Goal: Information Seeking & Learning: Learn about a topic

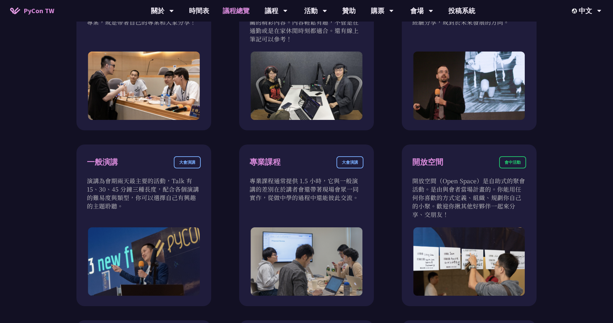
scroll to position [236, 0]
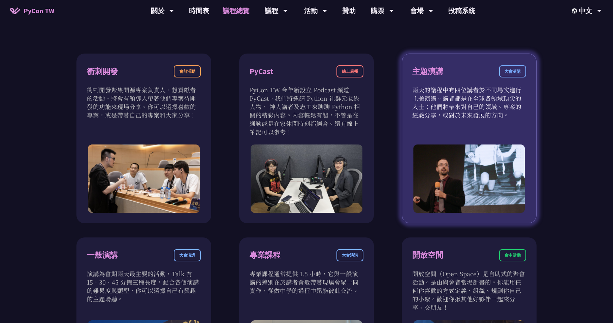
click at [517, 70] on div "大會演講" at bounding box center [512, 71] width 27 height 12
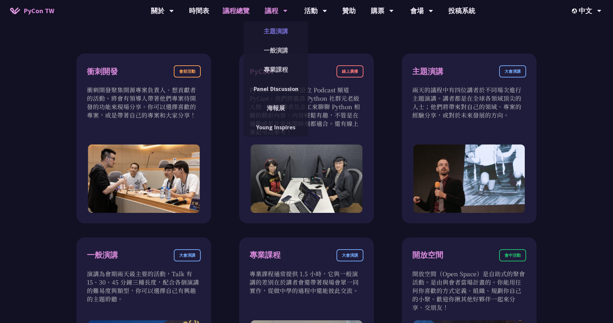
click at [283, 31] on link "主題演講" at bounding box center [275, 31] width 65 height 16
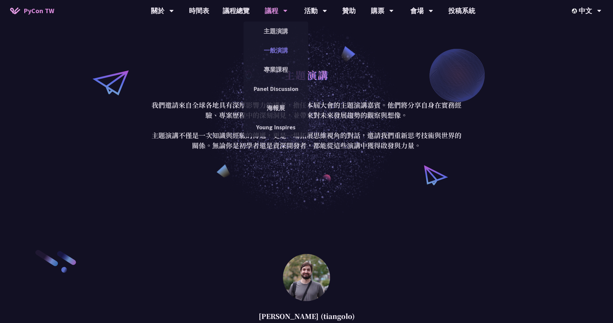
click at [286, 49] on link "一般演講" at bounding box center [275, 50] width 65 height 16
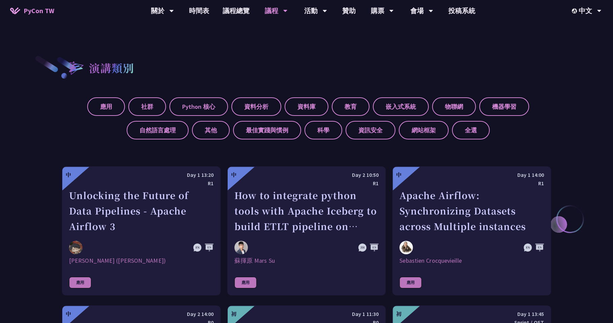
scroll to position [269, 0]
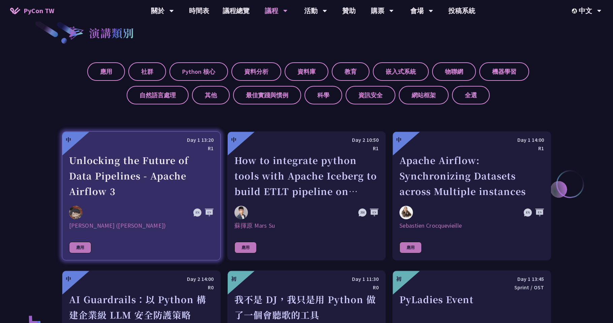
click at [127, 167] on div "Unlocking the Future of Data Pipelines - Apache Airflow 3" at bounding box center [141, 176] width 144 height 46
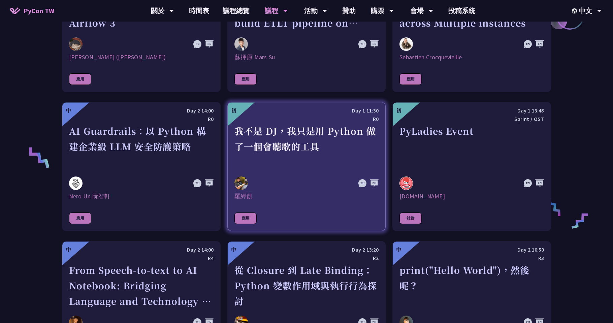
scroll to position [303, 0]
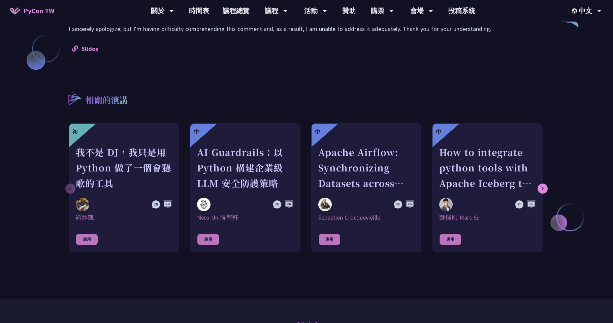
scroll to position [606, 0]
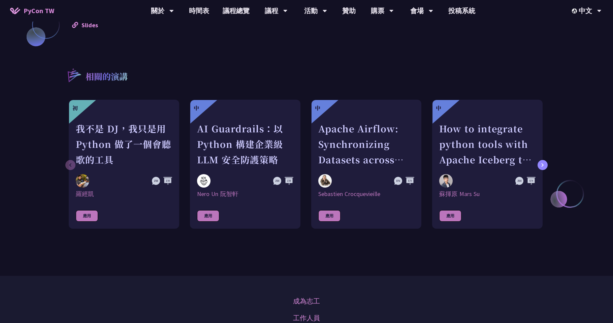
click at [542, 164] on icon at bounding box center [542, 165] width 3 height 4
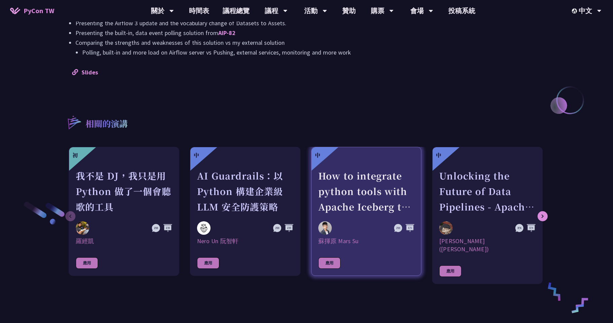
scroll to position [707, 0]
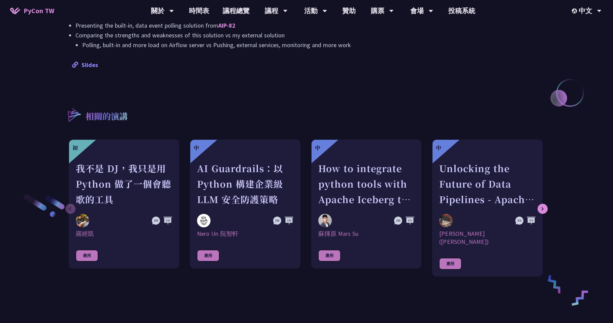
click at [89, 64] on link "Slides" at bounding box center [85, 65] width 26 height 8
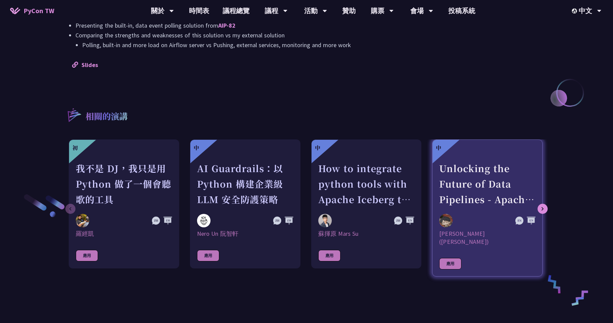
click at [490, 186] on div "Unlocking the Future of Data Pipelines - Apache Airflow 3" at bounding box center [487, 184] width 96 height 46
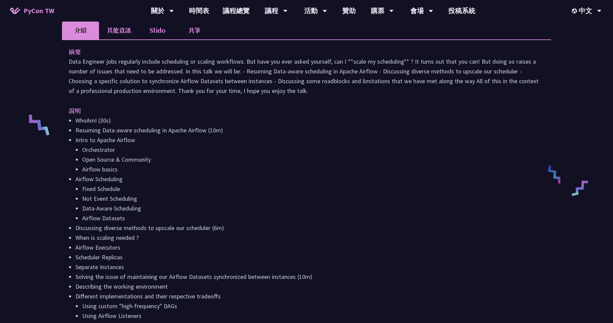
scroll to position [202, 0]
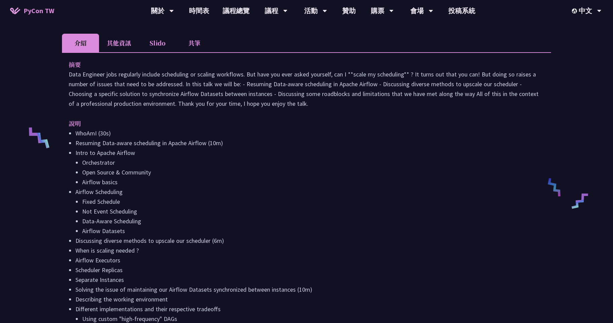
click at [148, 42] on li "Slido" at bounding box center [157, 43] width 37 height 19
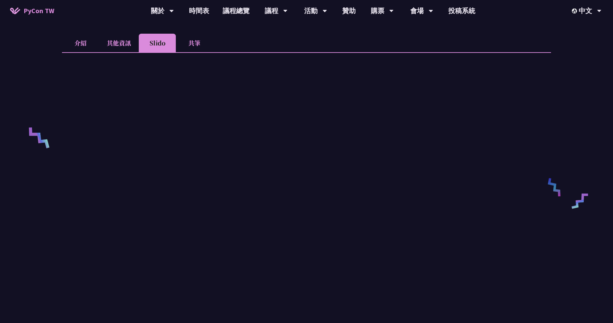
click at [196, 43] on li "共筆" at bounding box center [194, 43] width 37 height 19
click at [158, 43] on li "Slido" at bounding box center [157, 43] width 37 height 19
click at [125, 39] on li "其他資訊" at bounding box center [119, 43] width 40 height 19
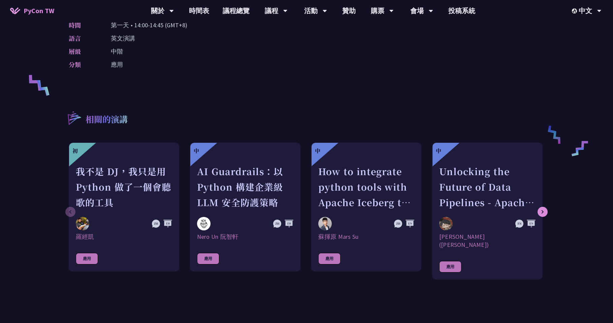
scroll to position [269, 0]
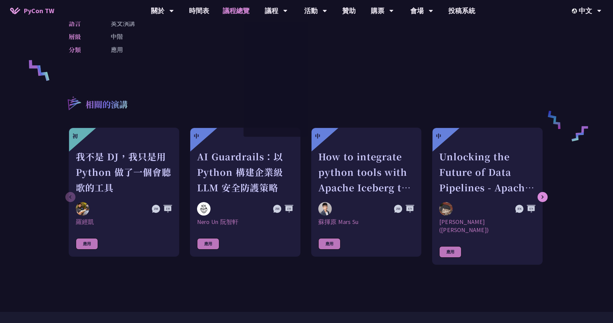
click at [245, 10] on link "議程總覽" at bounding box center [236, 11] width 40 height 22
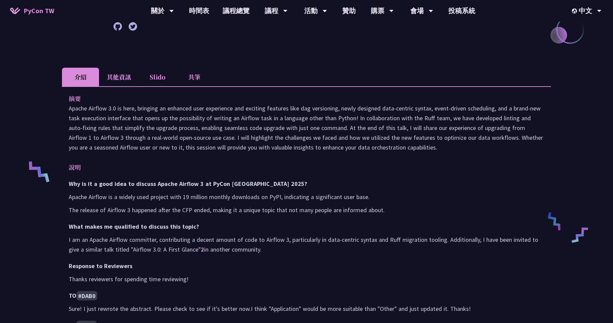
scroll to position [168, 0]
